Goal: Transaction & Acquisition: Download file/media

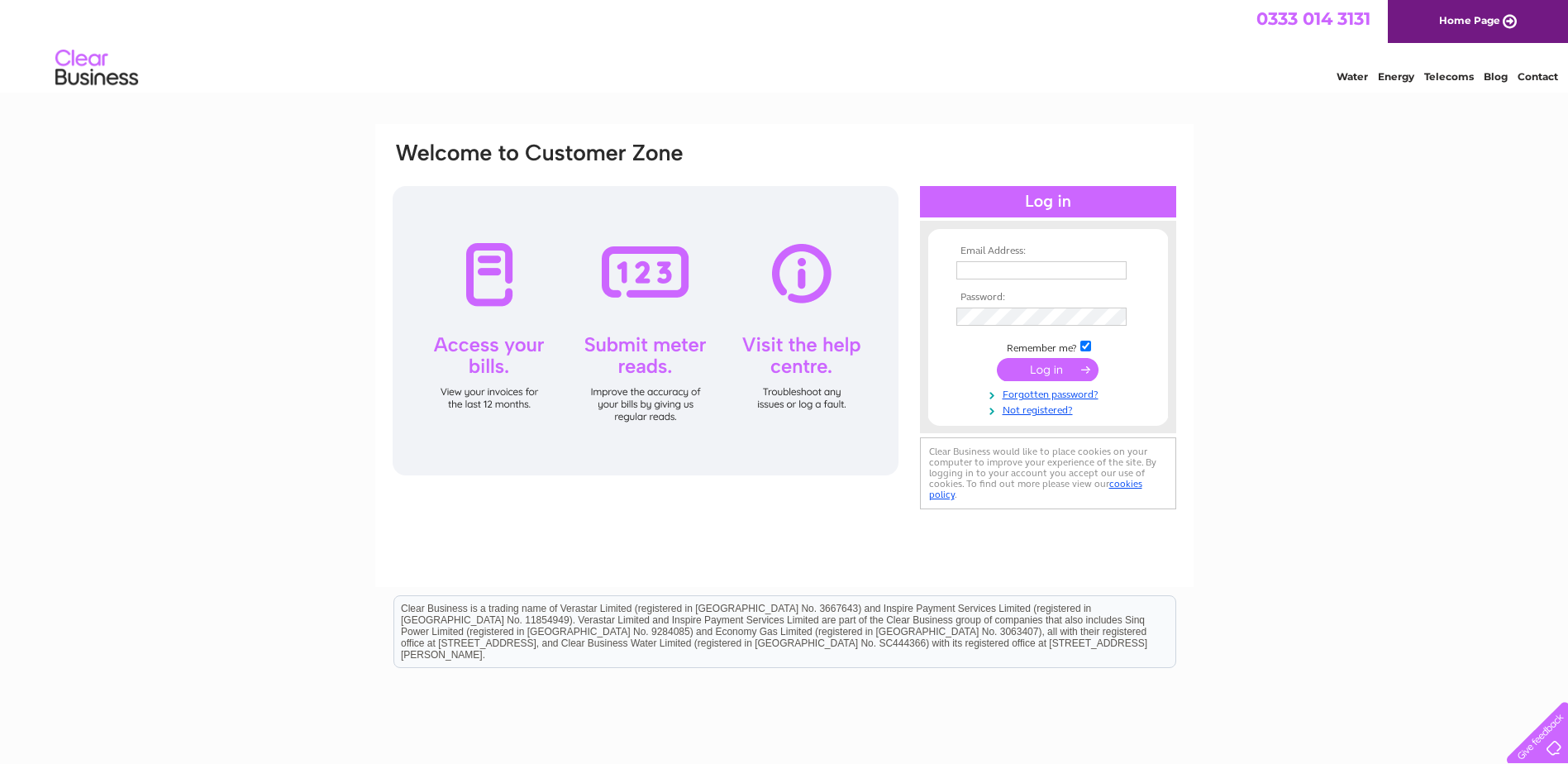
type input "[EMAIL_ADDRESS][PERSON_NAME][DOMAIN_NAME]"
click at [1067, 370] on input "submit" at bounding box center [1047, 370] width 101 height 24
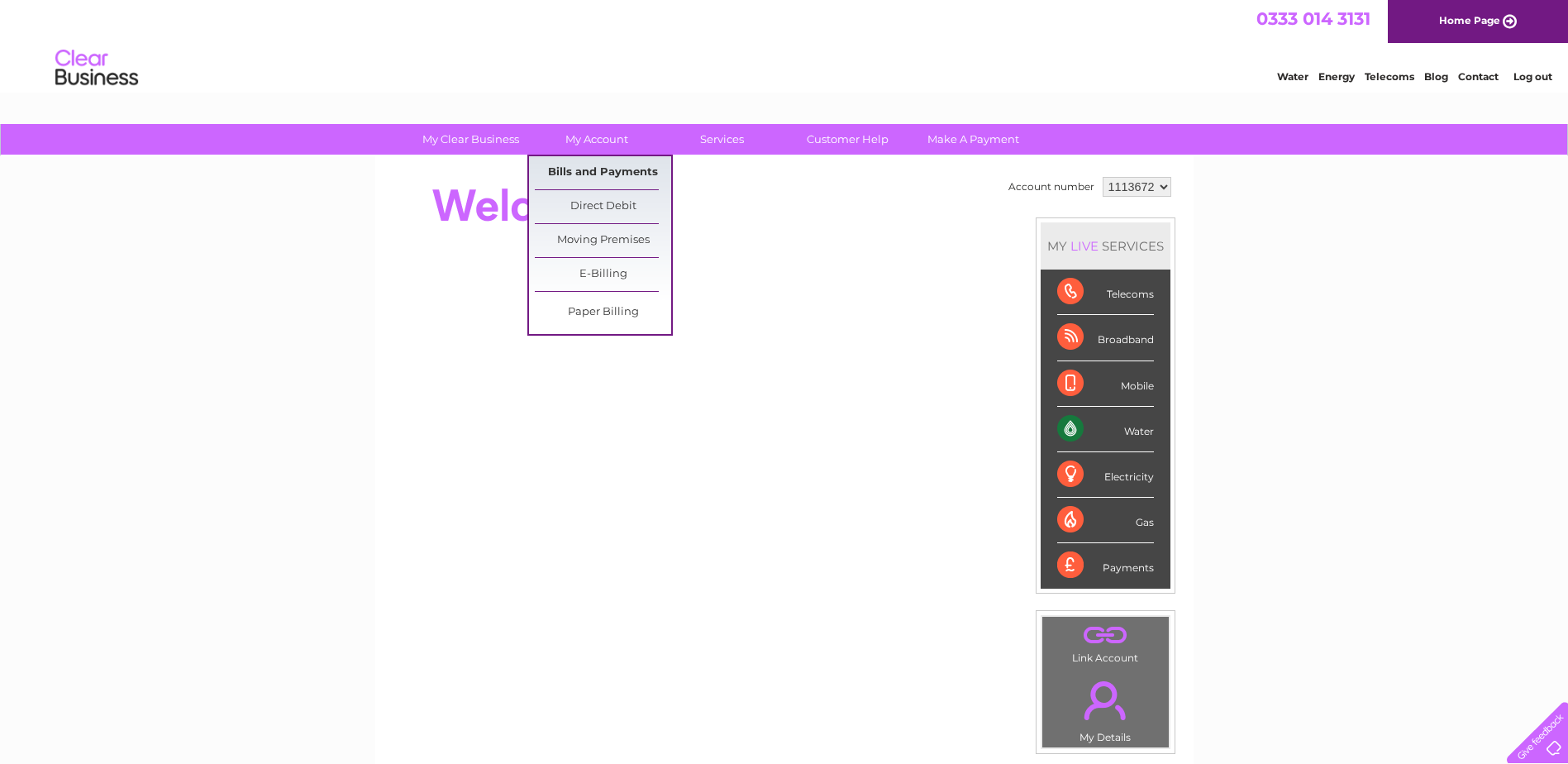
click at [601, 165] on link "Bills and Payments" at bounding box center [602, 173] width 137 height 33
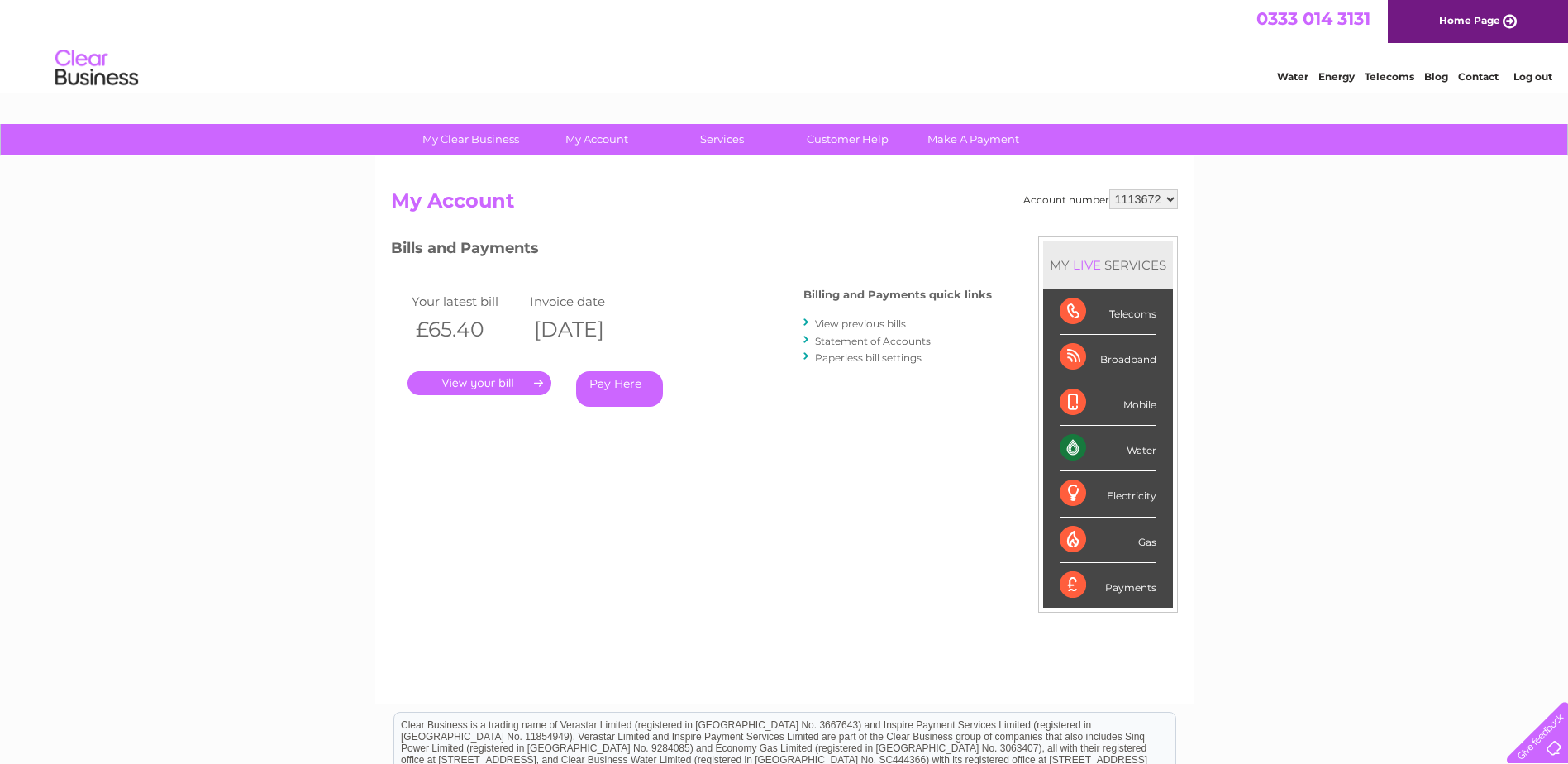
click at [480, 381] on link "." at bounding box center [479, 382] width 144 height 24
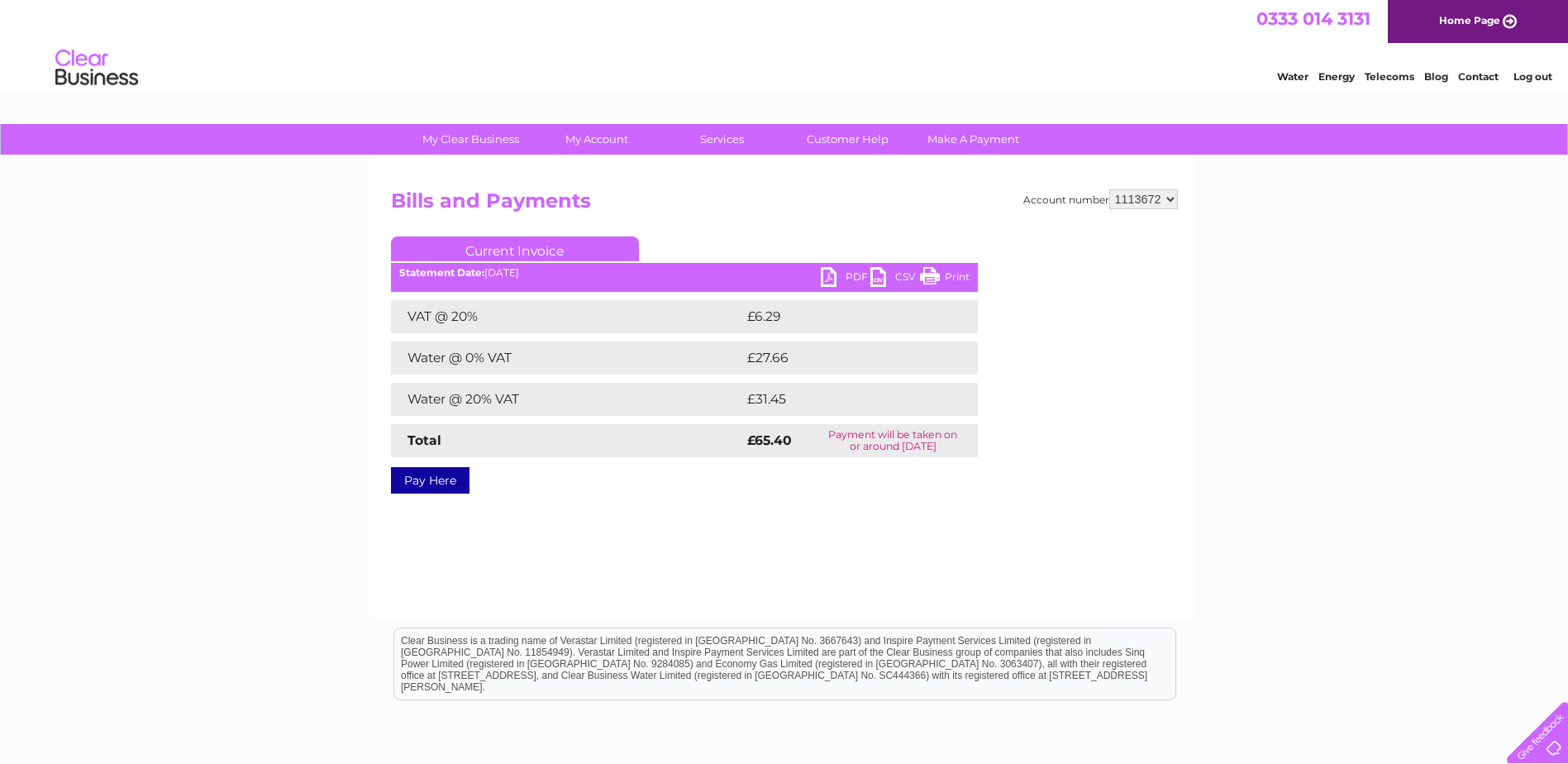
click at [855, 276] on link "PDF" at bounding box center [845, 278] width 50 height 24
